Goal: Information Seeking & Learning: Learn about a topic

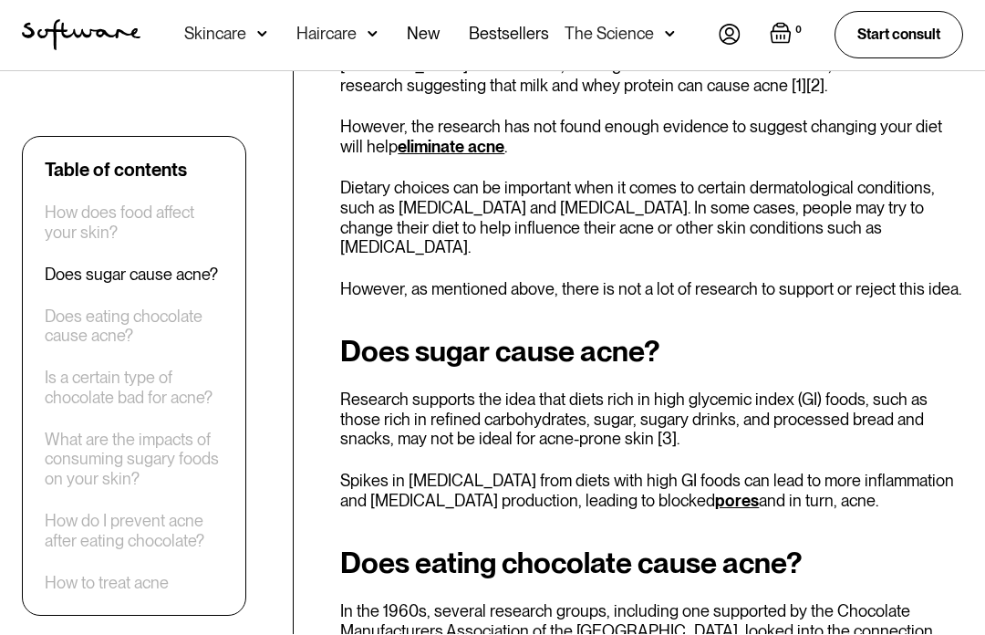
scroll to position [978, 0]
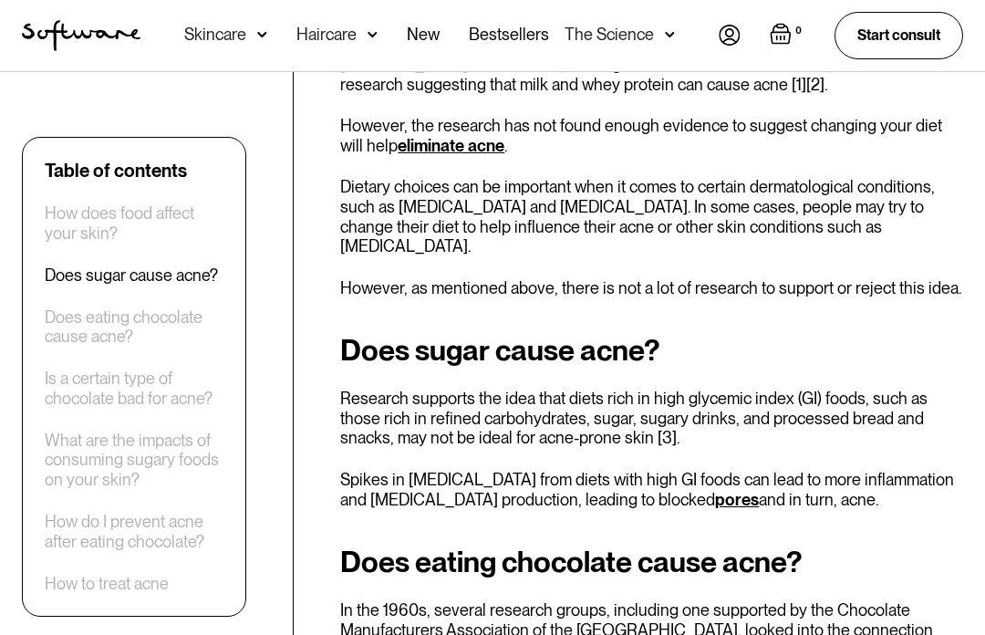
scroll to position [978, 0]
click at [73, 213] on div "How does food affect your skin?" at bounding box center [134, 222] width 179 height 39
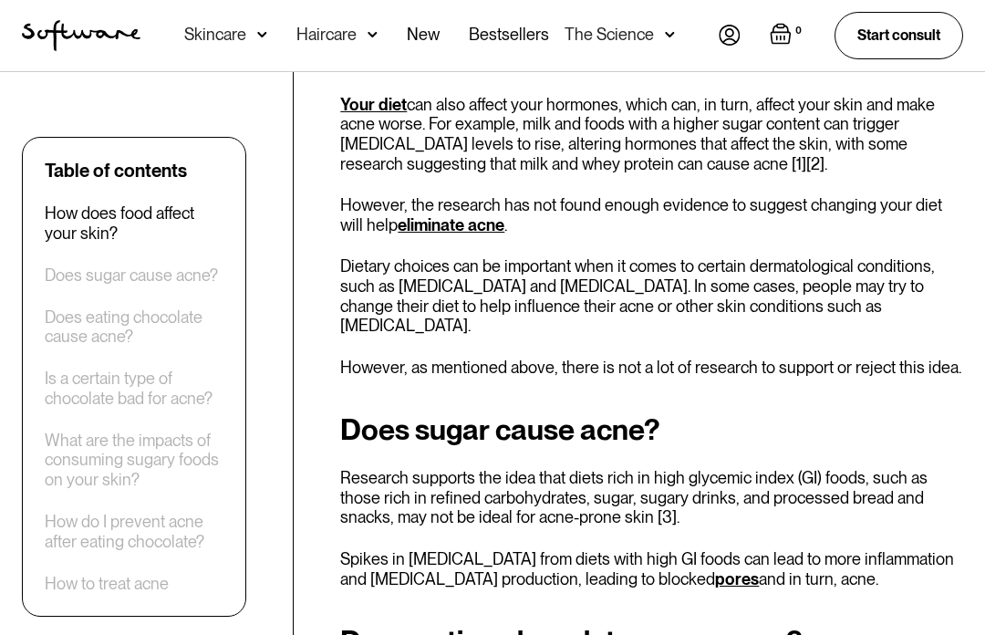
scroll to position [737, 0]
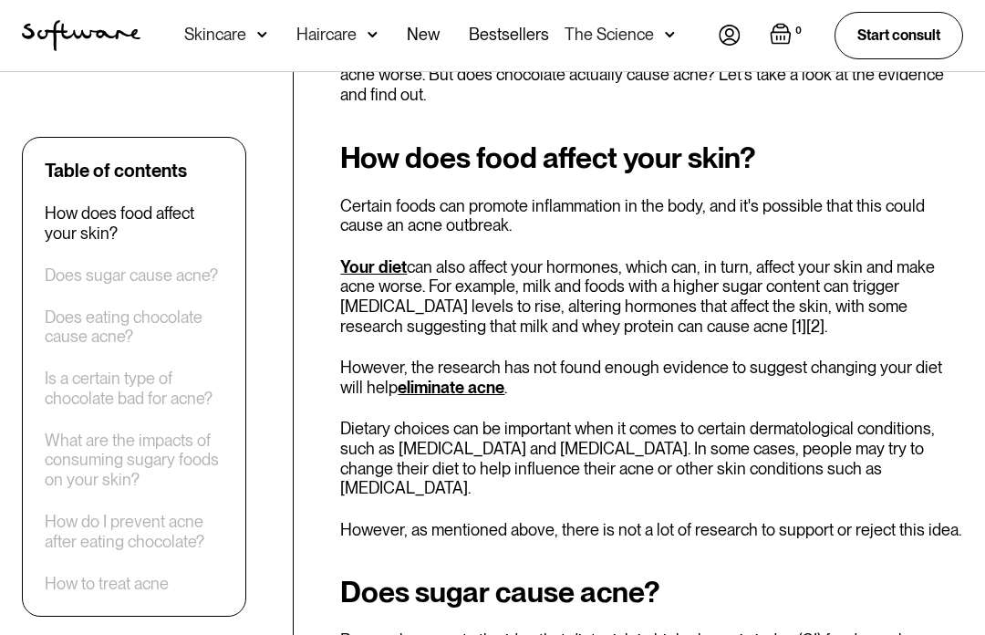
click at [73, 268] on div "Does sugar cause acne?" at bounding box center [131, 275] width 173 height 20
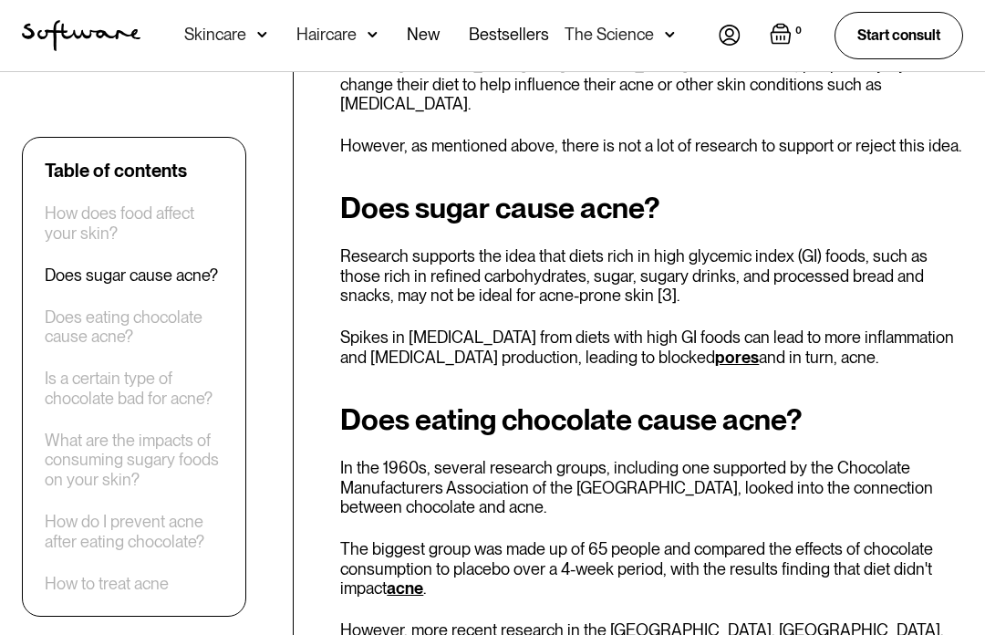
scroll to position [1145, 0]
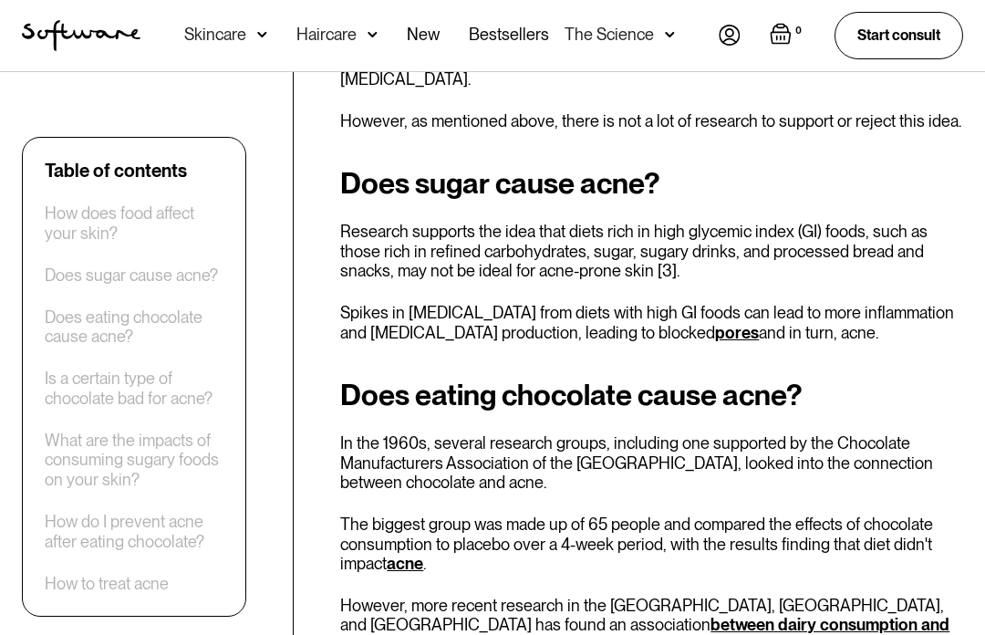
click at [69, 319] on div "Does eating chocolate cause acne?" at bounding box center [134, 326] width 179 height 39
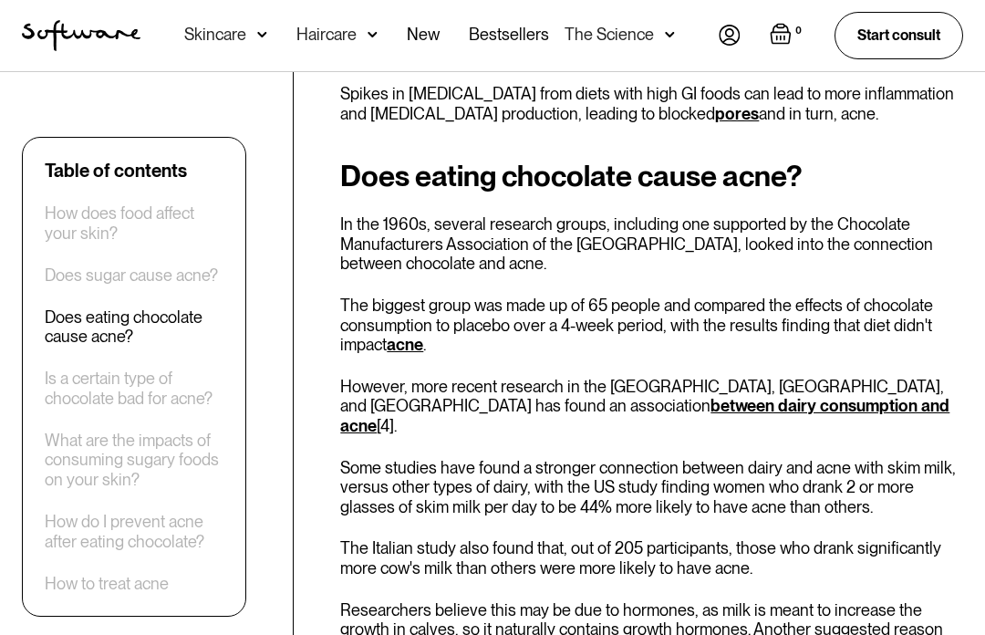
scroll to position [1370, 0]
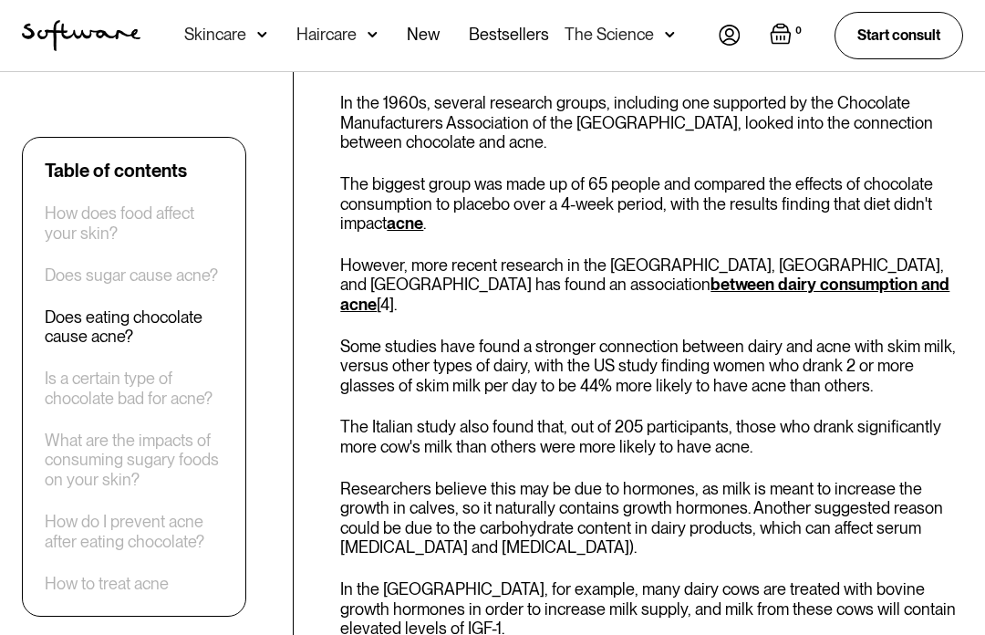
click at [67, 584] on div "How to treat acne" at bounding box center [107, 583] width 124 height 20
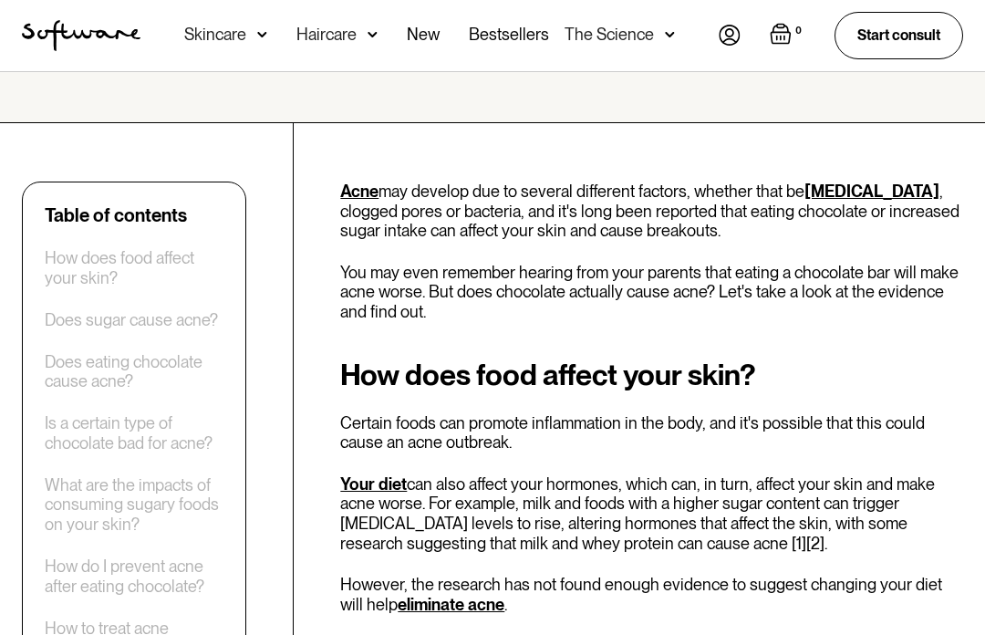
scroll to position [526, 0]
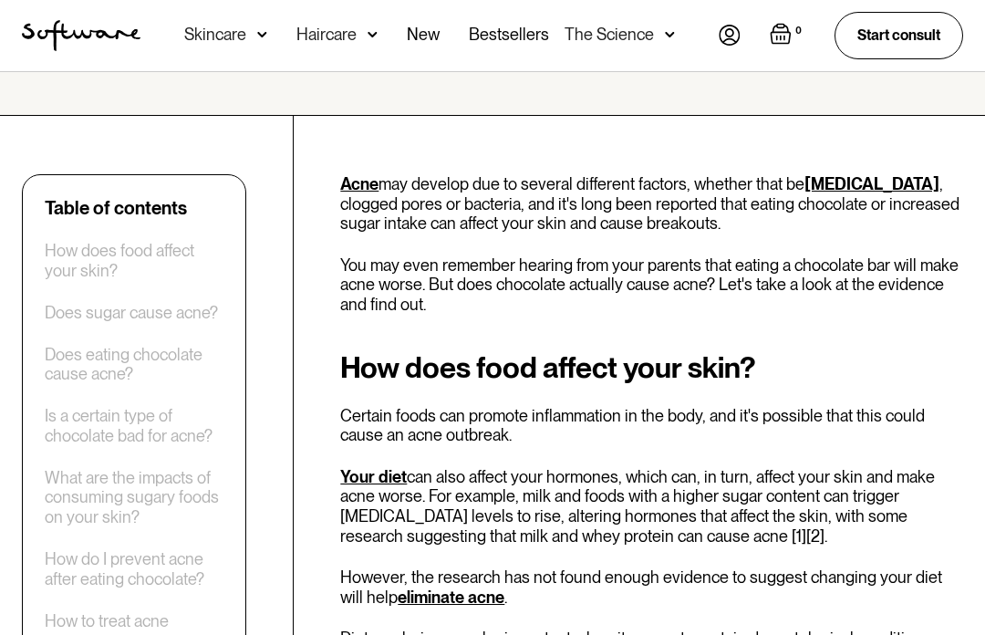
click at [65, 254] on div "How does food affect your skin?" at bounding box center [134, 261] width 179 height 39
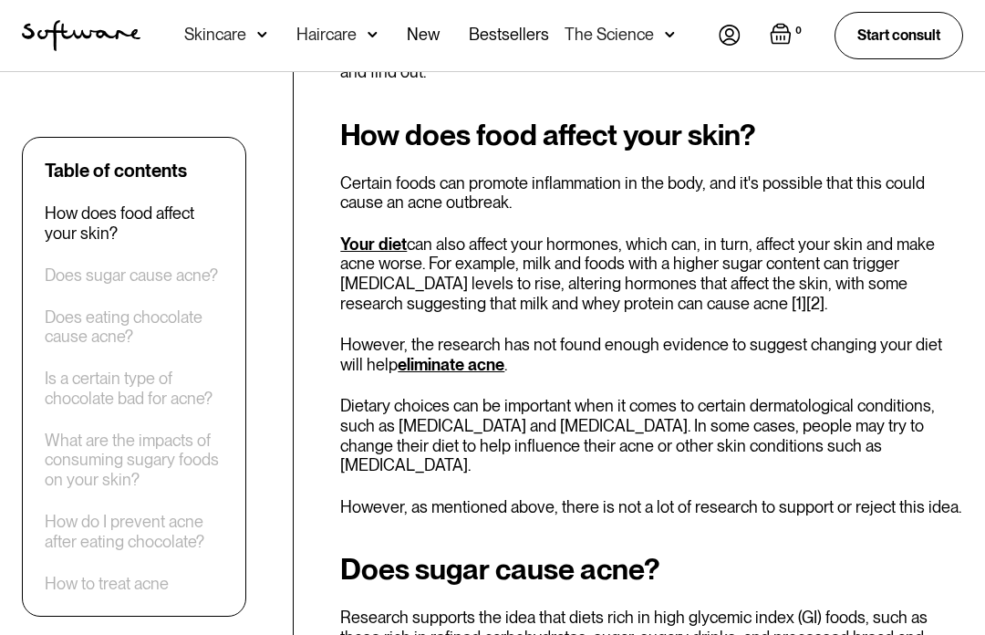
scroll to position [800, 0]
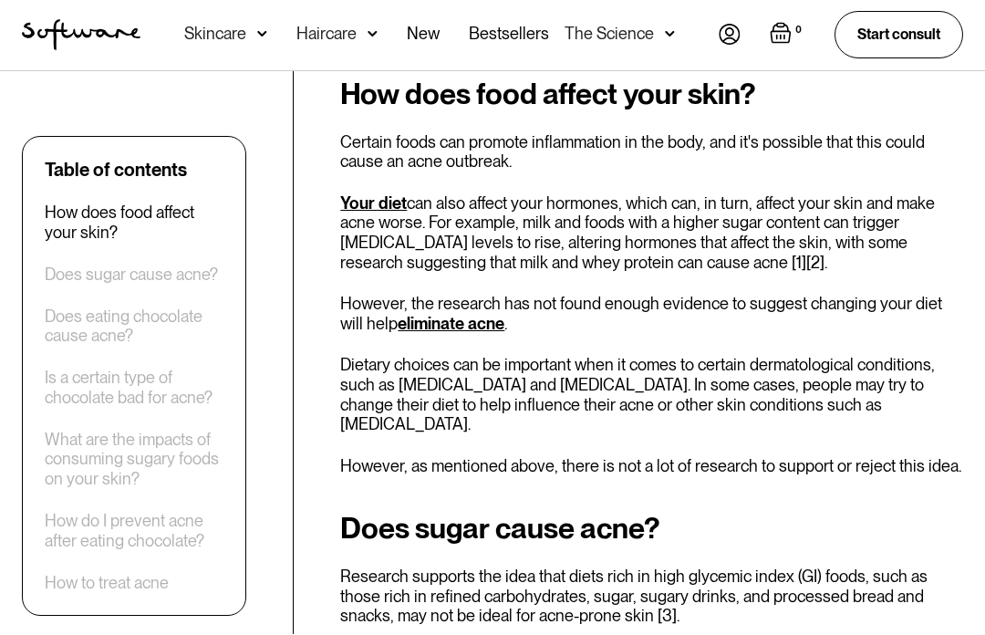
click at [46, 282] on div "Does sugar cause acne?" at bounding box center [131, 275] width 173 height 20
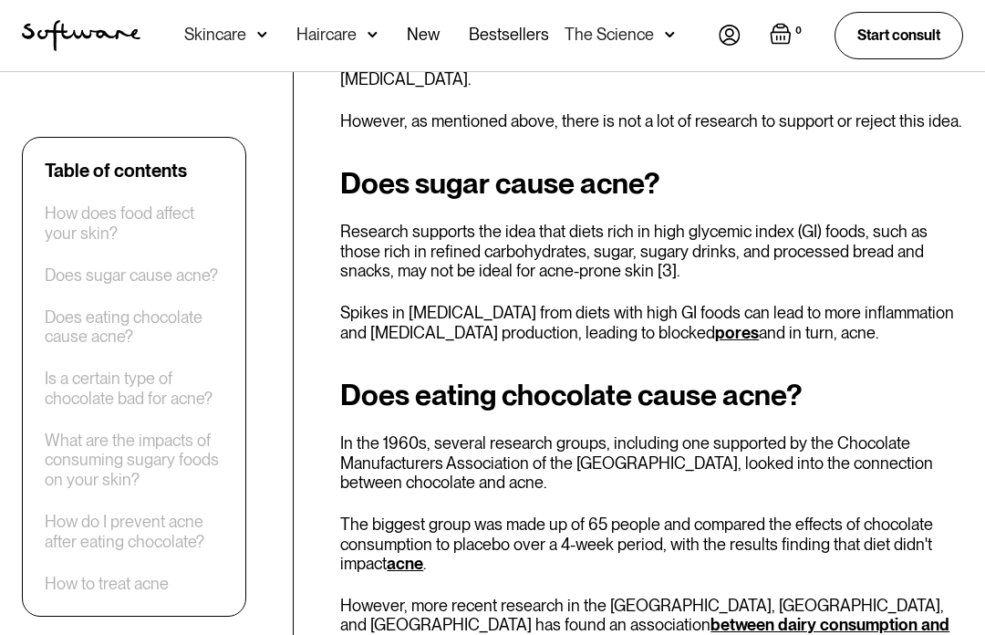
scroll to position [1144, 0]
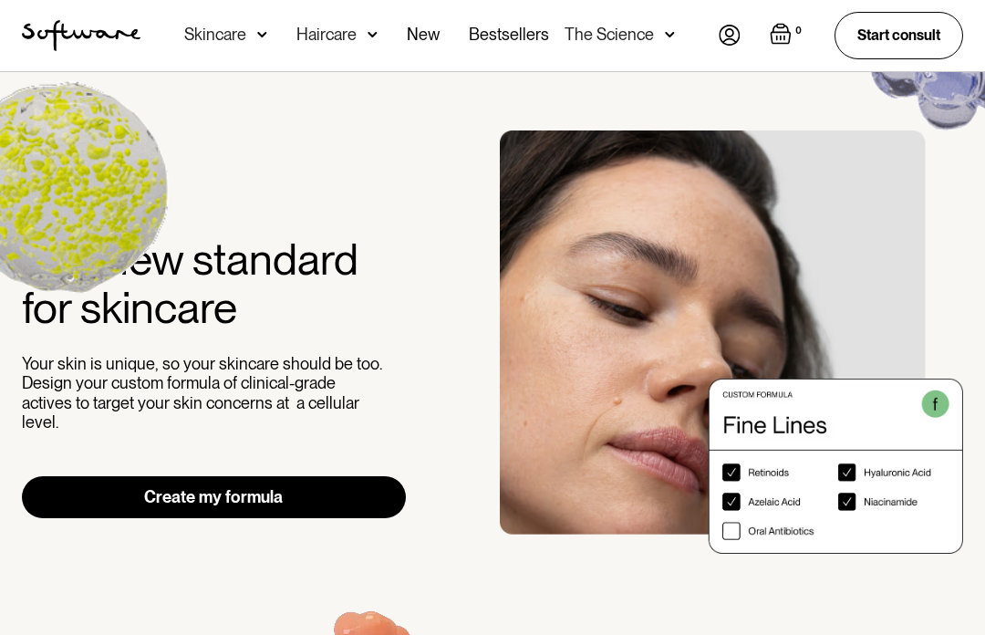
click at [612, 54] on div "The Science" at bounding box center [619, 35] width 110 height 71
